Goal: Find specific page/section: Find specific page/section

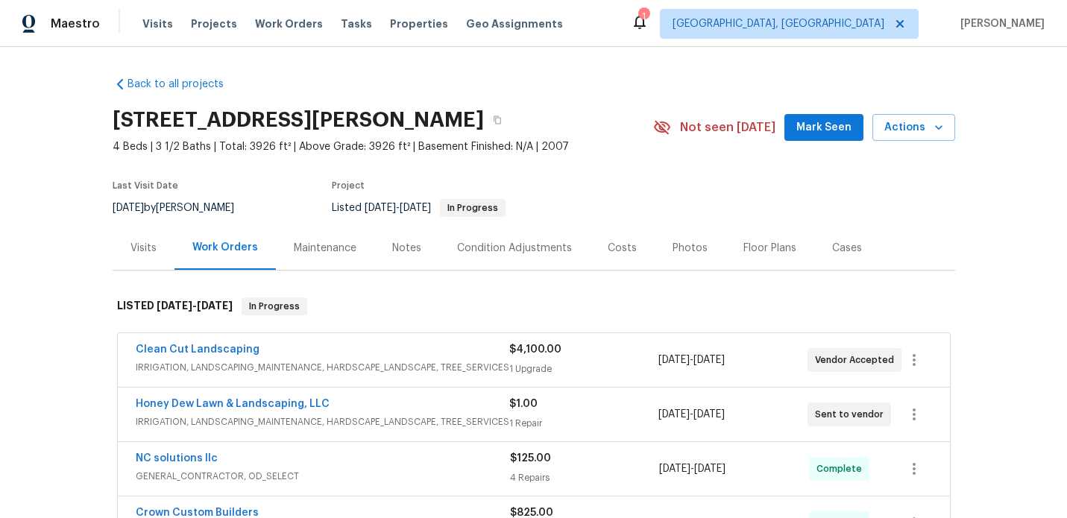
click at [146, 251] on div "Visits" at bounding box center [143, 248] width 26 height 15
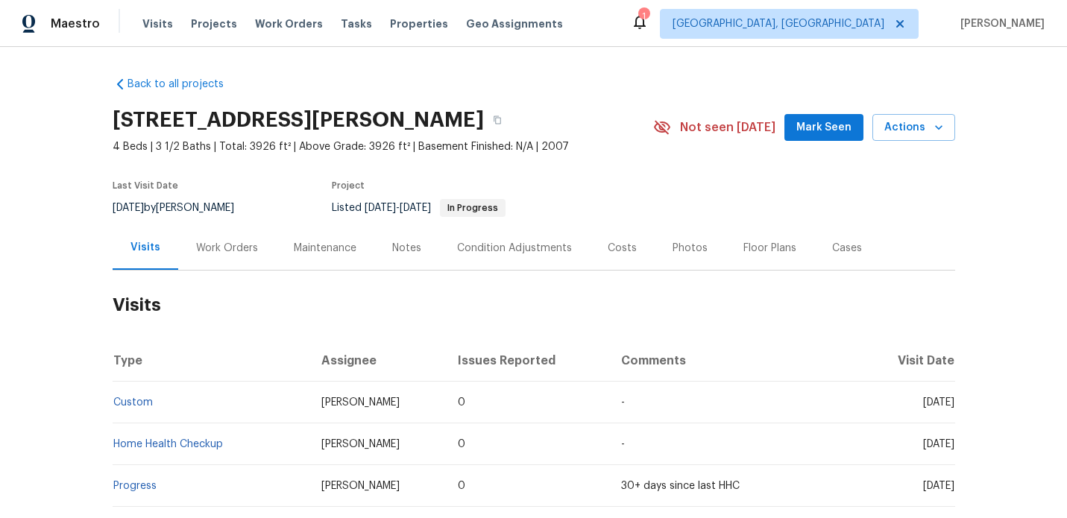
click at [208, 245] on div "Work Orders" at bounding box center [227, 248] width 62 height 15
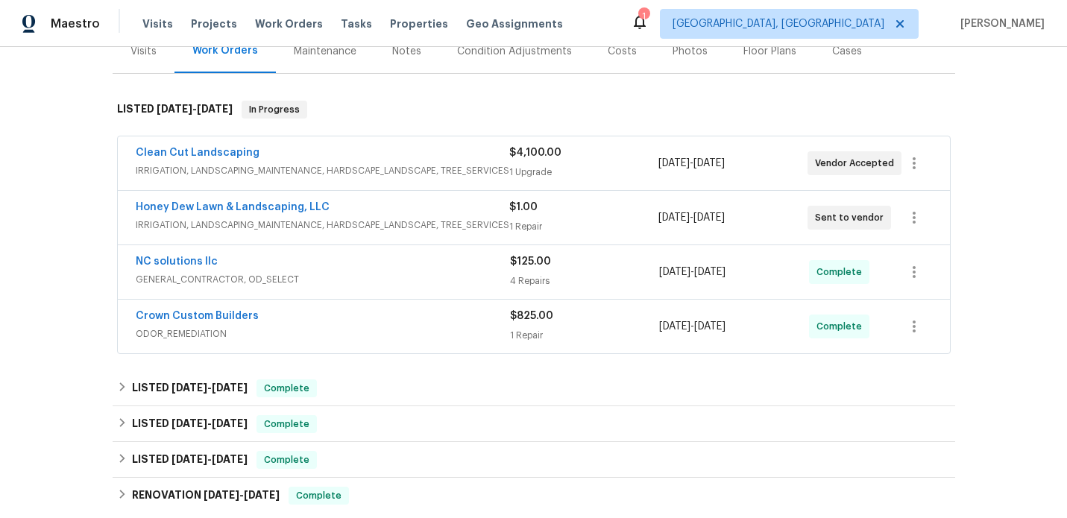
scroll to position [201, 0]
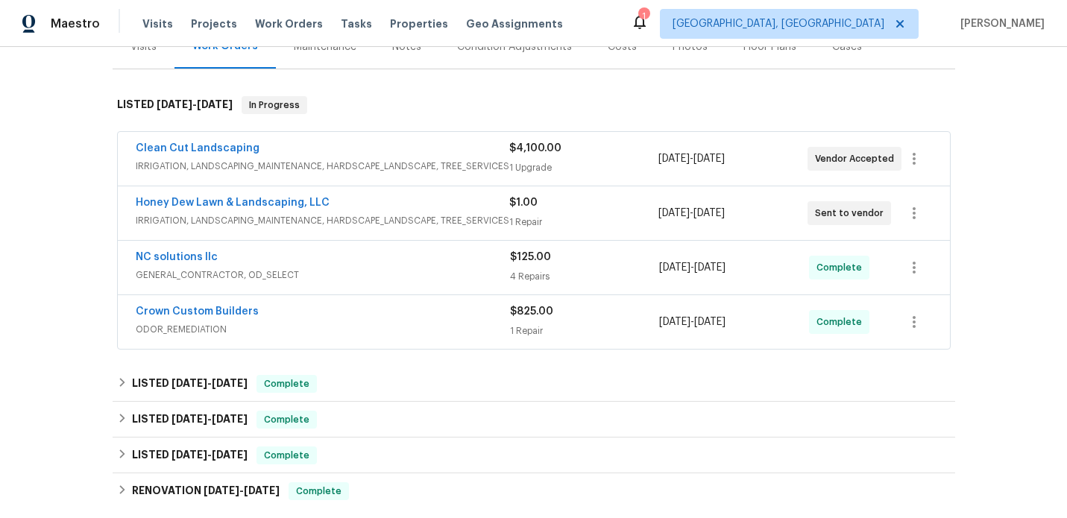
click at [391, 143] on div "Clean Cut Landscaping" at bounding box center [323, 150] width 374 height 18
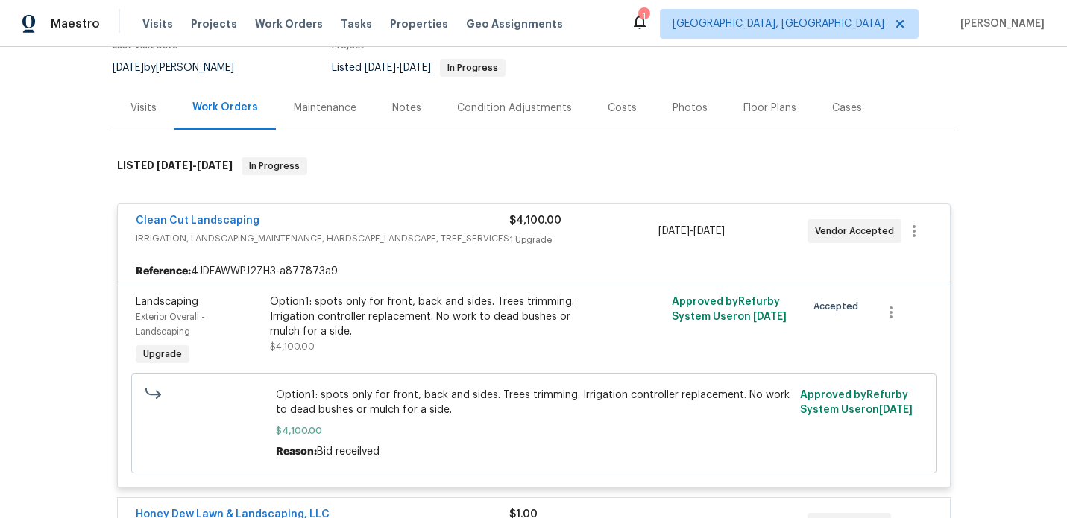
scroll to position [139, 0]
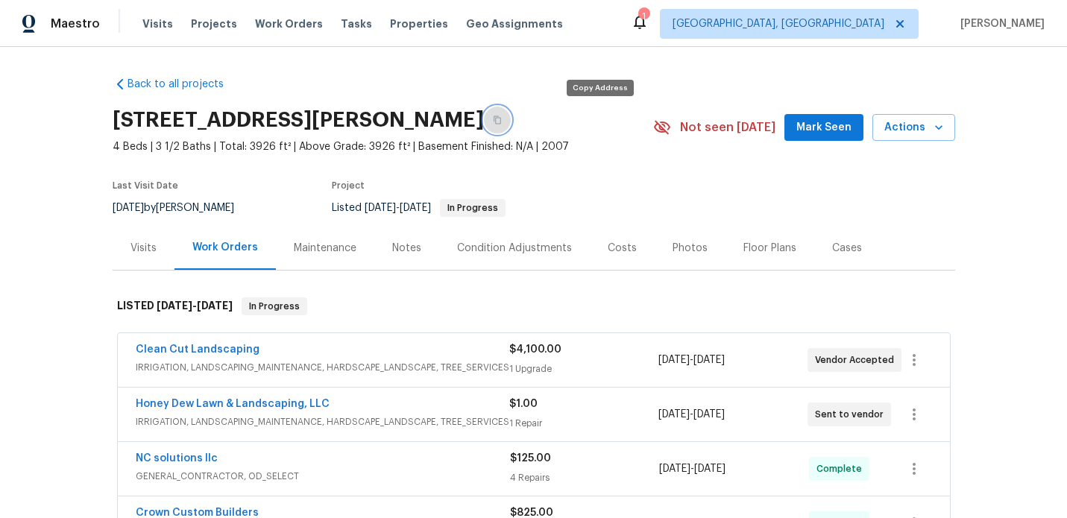
click at [502, 120] on icon "button" at bounding box center [497, 120] width 9 height 9
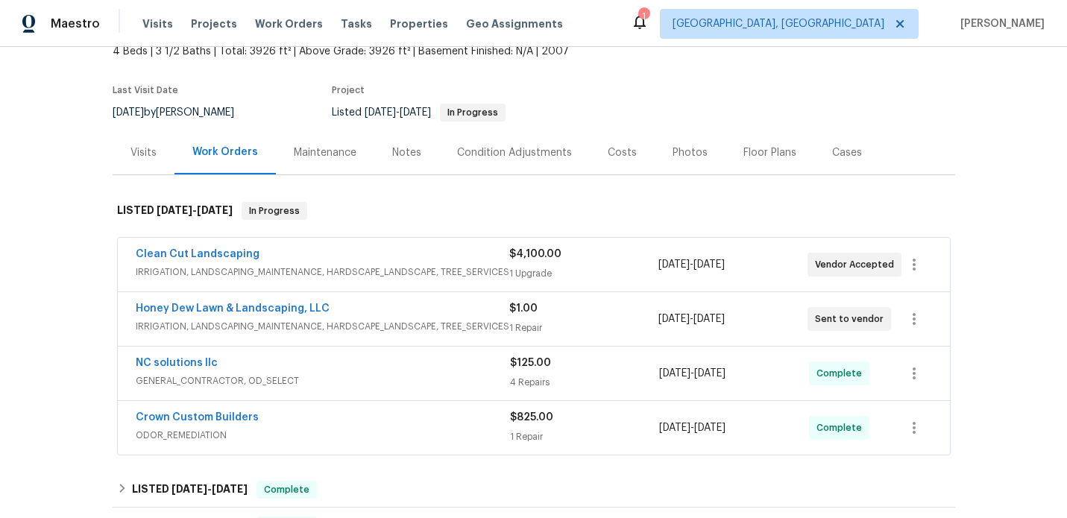
scroll to position [104, 0]
